Goal: Navigation & Orientation: Find specific page/section

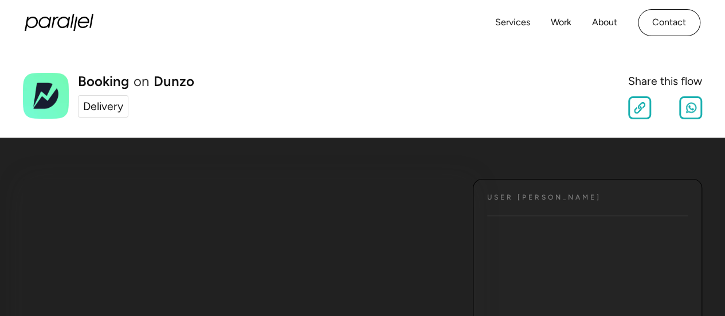
click at [101, 106] on div "Delivery" at bounding box center [103, 106] width 40 height 17
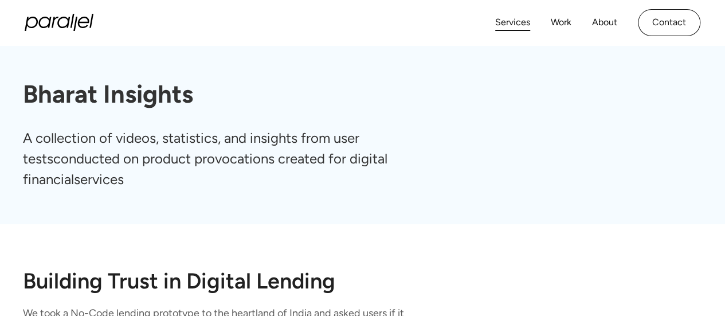
click at [526, 22] on link "Services" at bounding box center [512, 22] width 35 height 17
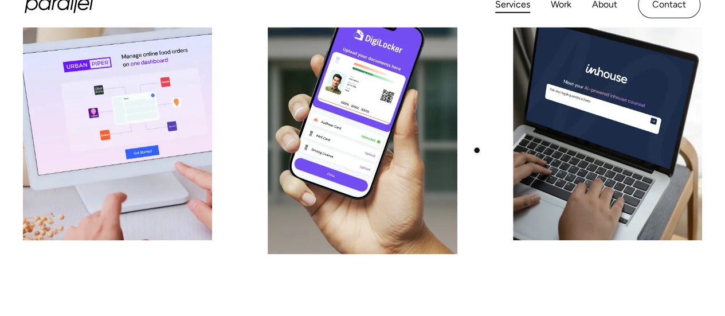
scroll to position [401, 0]
